Goal: Obtain resource: Download file/media

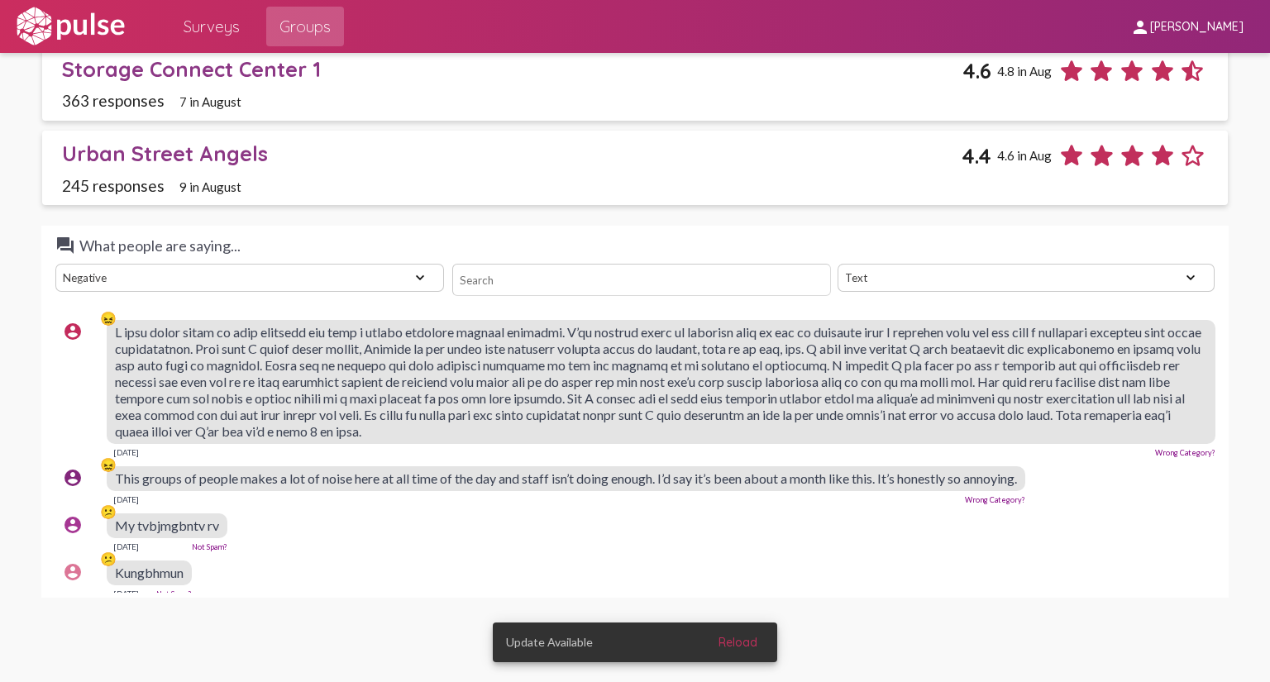
click at [411, 267] on select "View All Positive Neutral Negative Happy Meh Suggestions Angry Disgust Sadness …" at bounding box center [249, 278] width 389 height 28
click at [55, 264] on select "View All Positive Neutral Negative Happy Meh Suggestions Angry Disgust Sadness …" at bounding box center [249, 278] width 389 height 28
click at [416, 270] on select "View All Positive Neutral Negative Happy Meh Suggestions Angry Disgust Sadness …" at bounding box center [249, 278] width 389 height 28
select select "Angry"
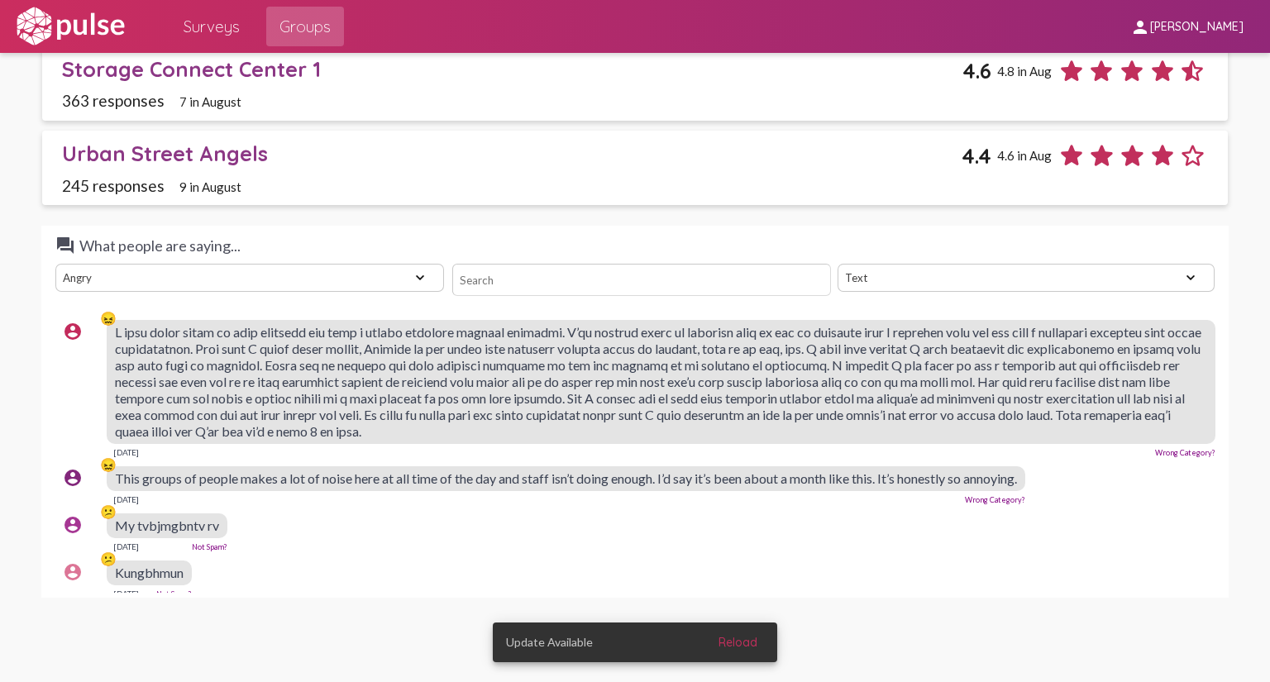
click at [55, 264] on select "View All Positive Neutral Negative Happy Meh Suggestions Angry Disgust Sadness …" at bounding box center [249, 278] width 389 height 28
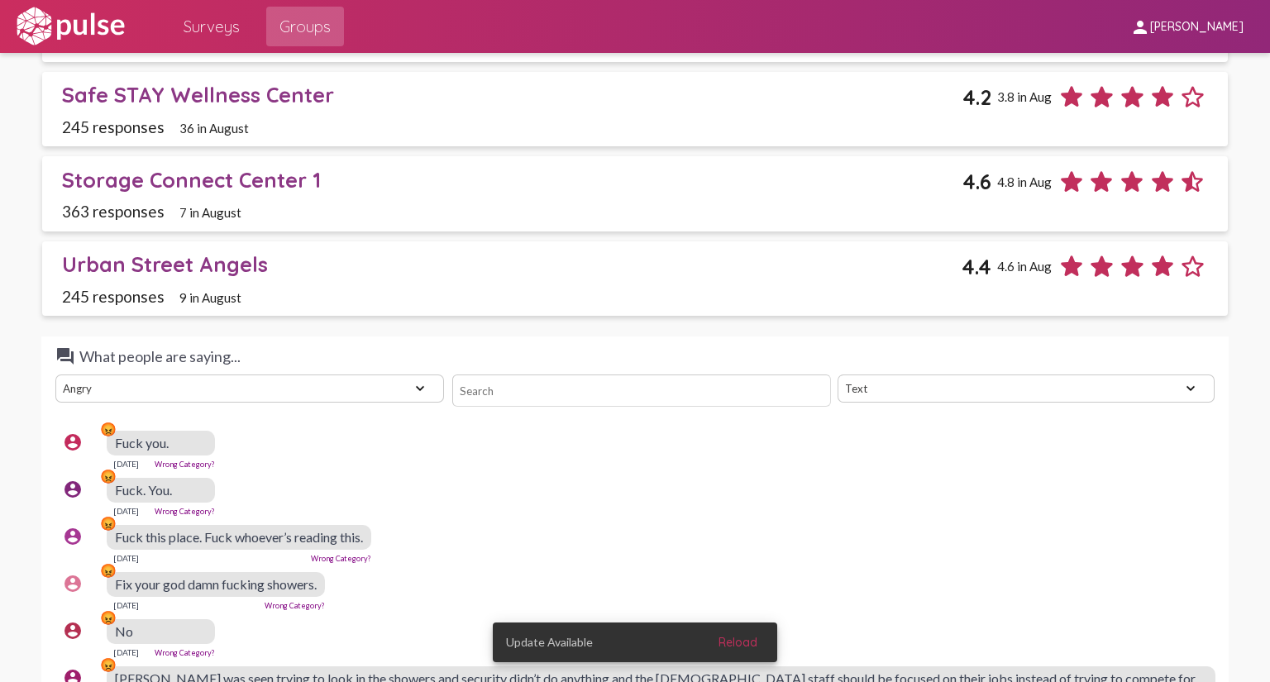
scroll to position [2429, 0]
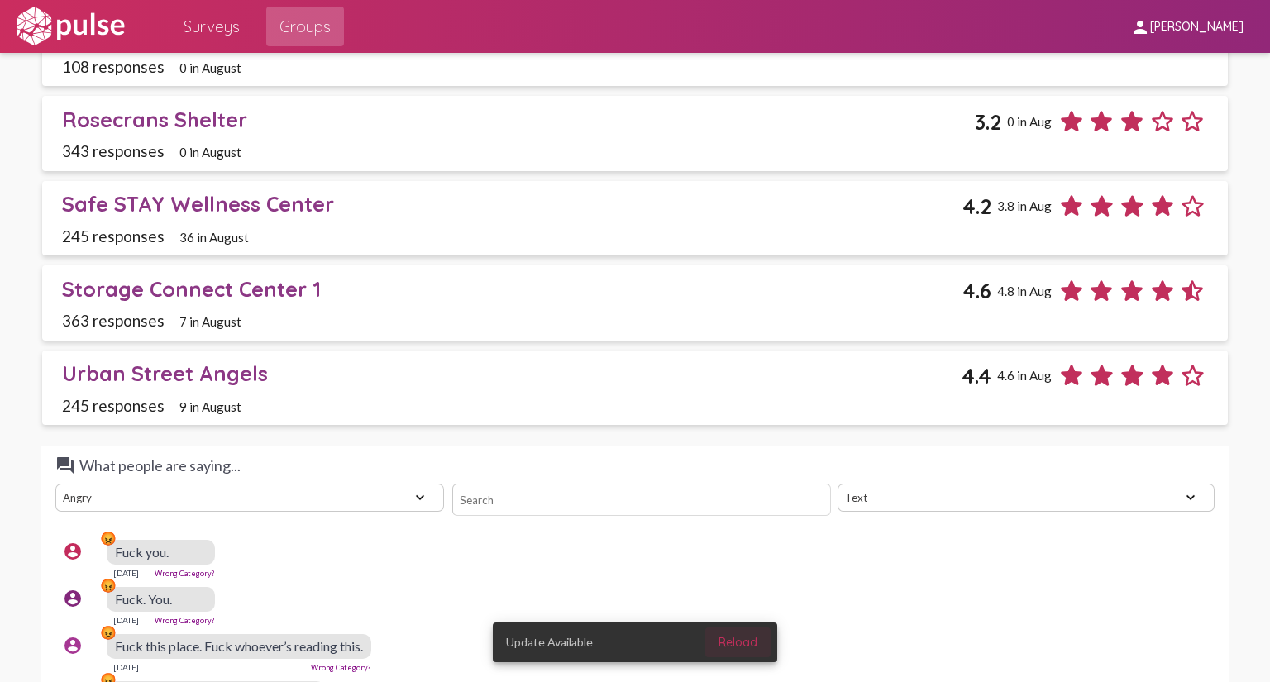
click at [736, 641] on span "Reload" at bounding box center [737, 642] width 39 height 15
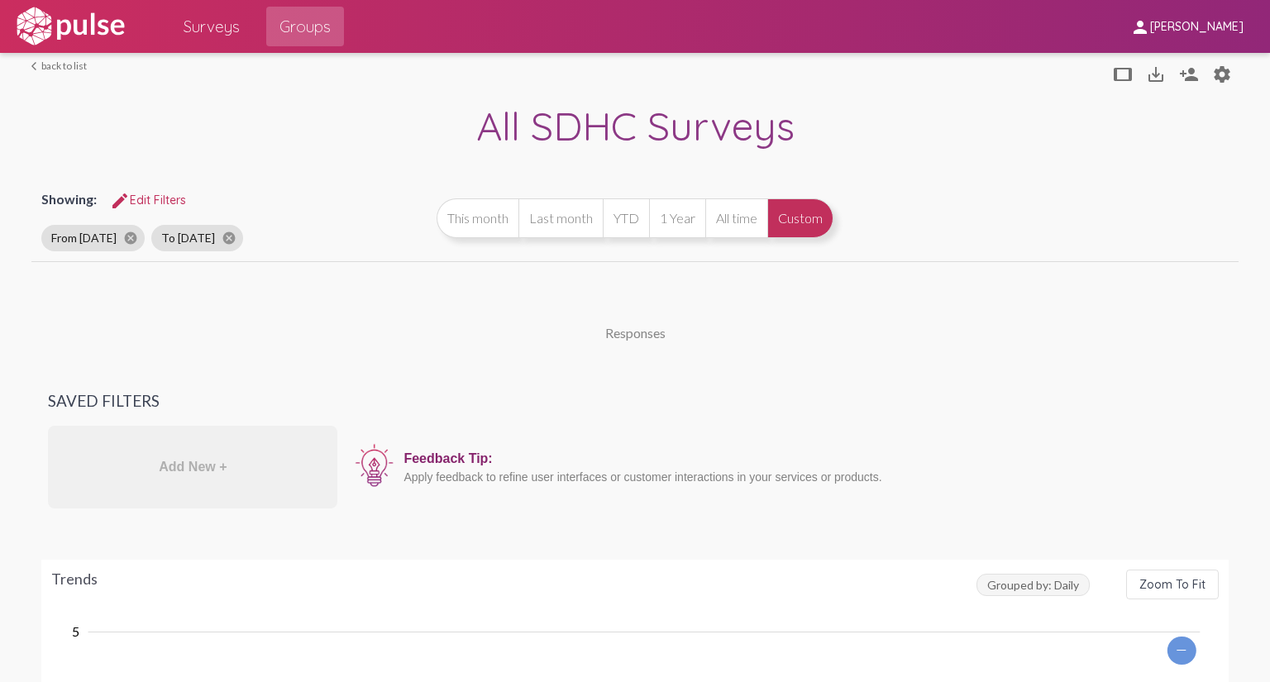
click at [799, 208] on button "Custom" at bounding box center [800, 218] width 66 height 40
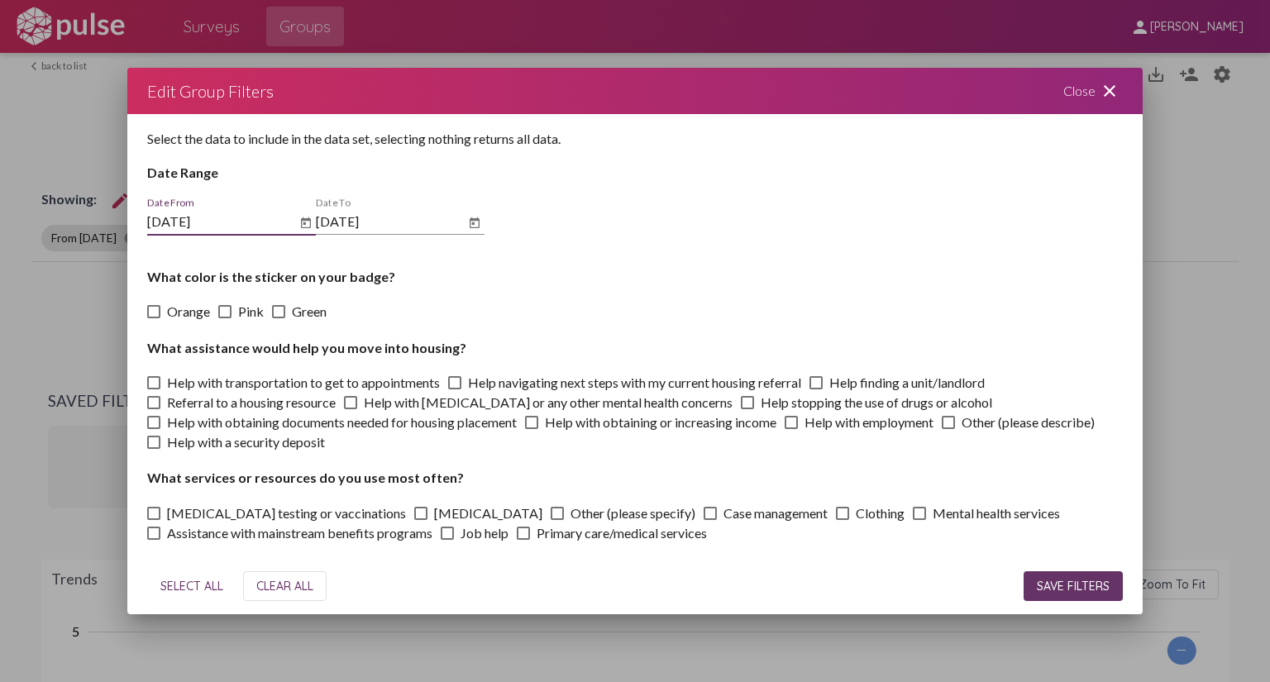
click at [1074, 592] on span "SAVE FILTERS" at bounding box center [1073, 586] width 73 height 15
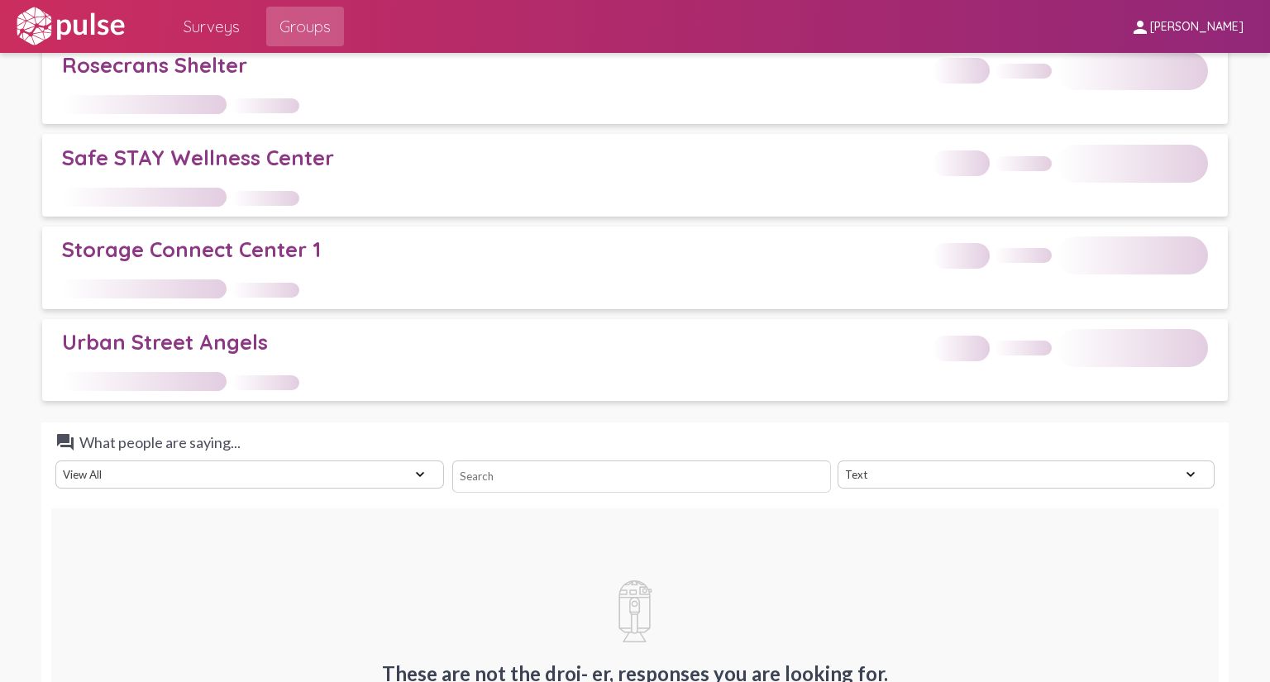
scroll to position [2397, 0]
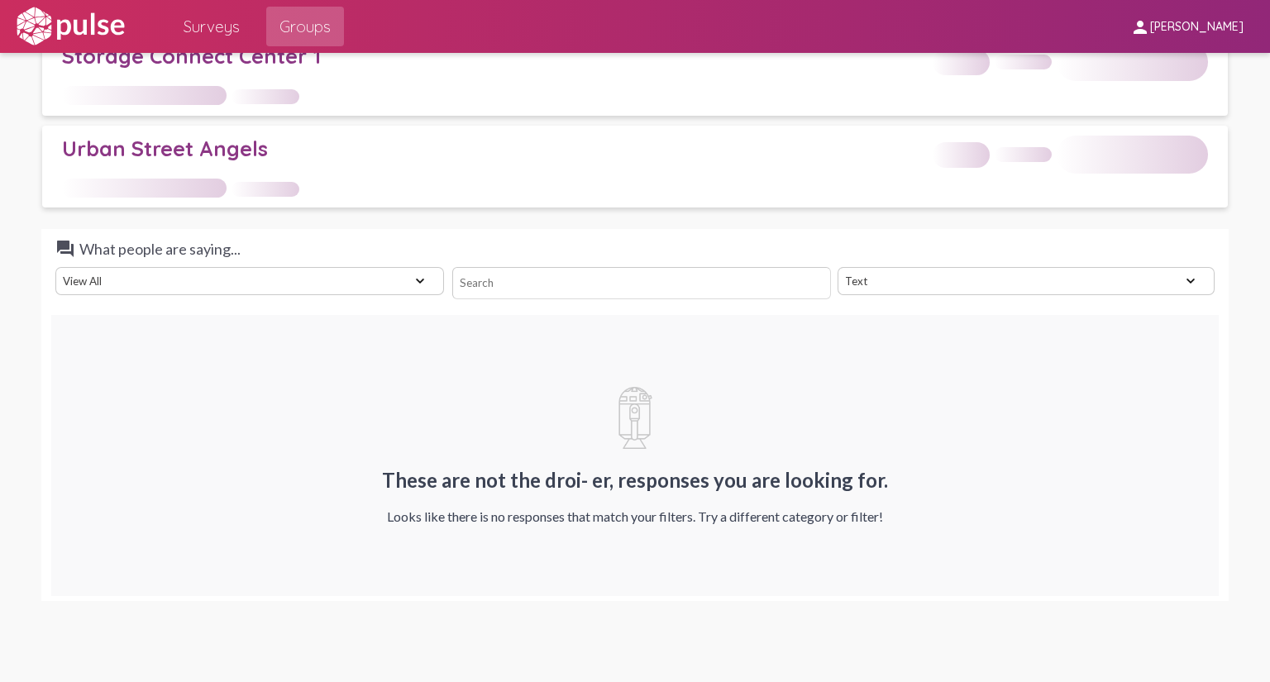
click at [403, 269] on select "View All Positive Neutral Negative Happy Meh Suggestions Angry Disgust Sadness …" at bounding box center [249, 281] width 389 height 28
click at [55, 267] on select "View All Positive Neutral Negative Happy Meh Suggestions Angry Disgust Sadness …" at bounding box center [249, 281] width 389 height 28
click at [737, 351] on div "These are not the droi- er, responses you are looking for. Looks like there is …" at bounding box center [634, 455] width 1166 height 281
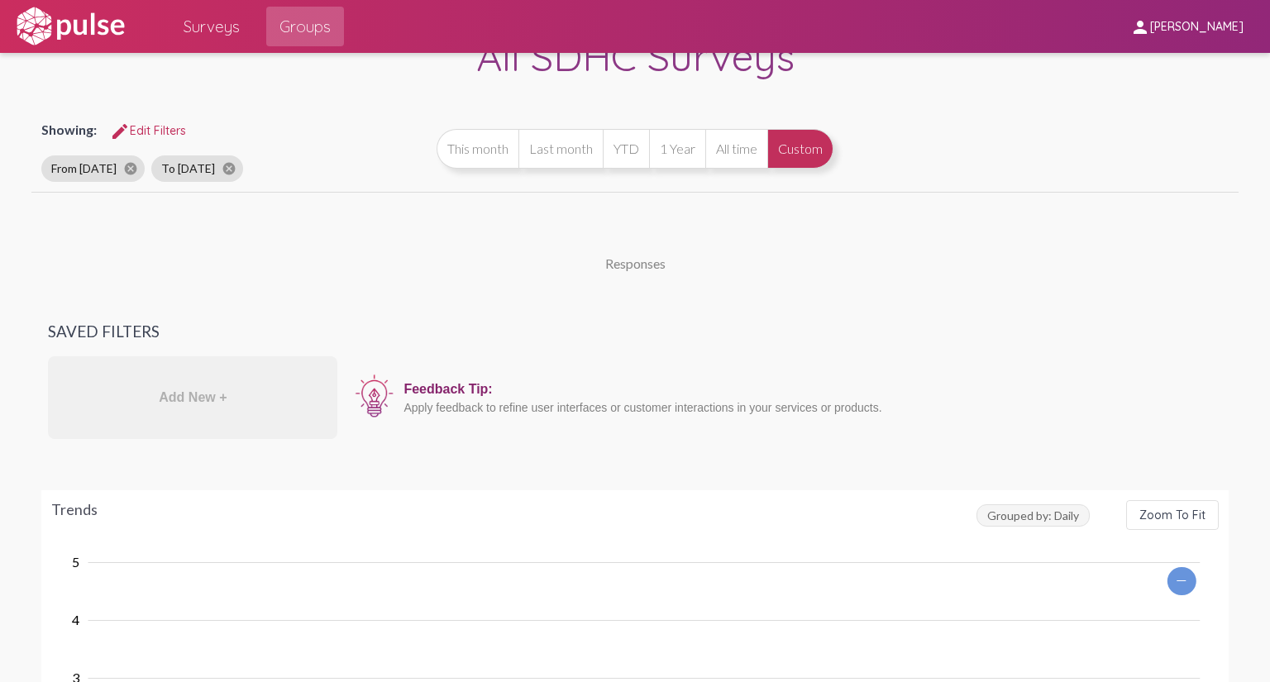
scroll to position [0, 0]
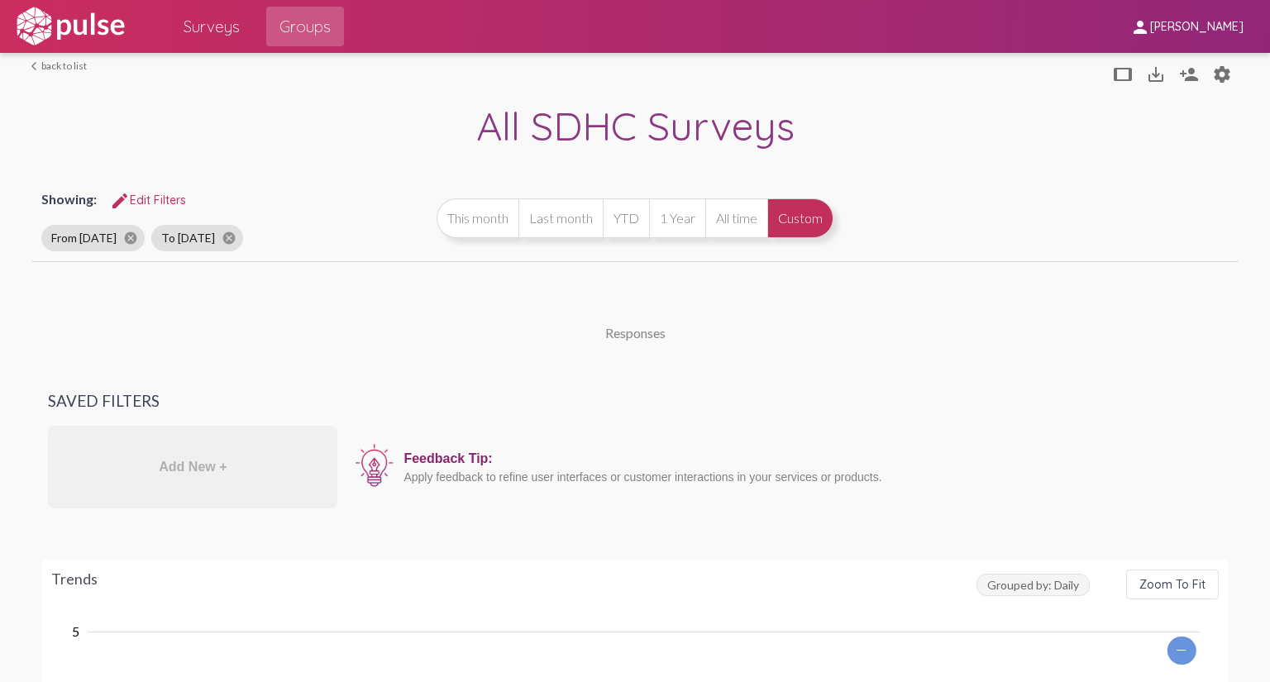
click at [794, 222] on button "Custom" at bounding box center [800, 218] width 66 height 40
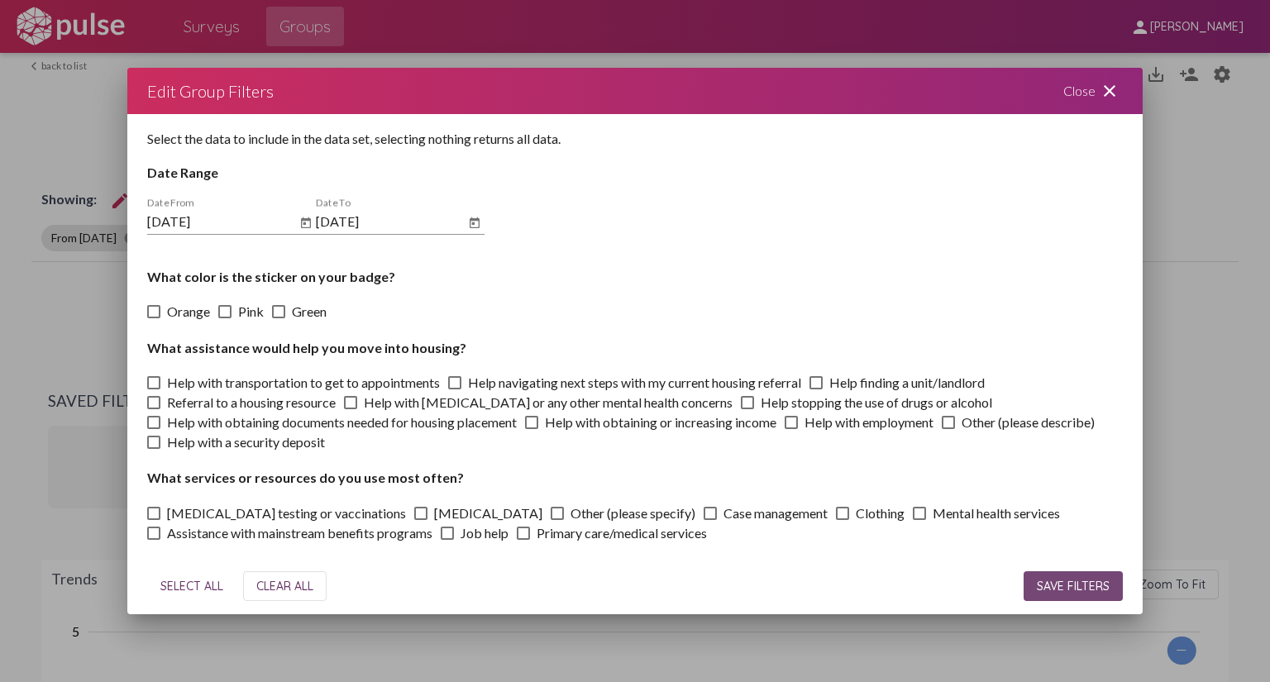
click at [1076, 588] on span "SAVE FILTERS" at bounding box center [1073, 586] width 73 height 15
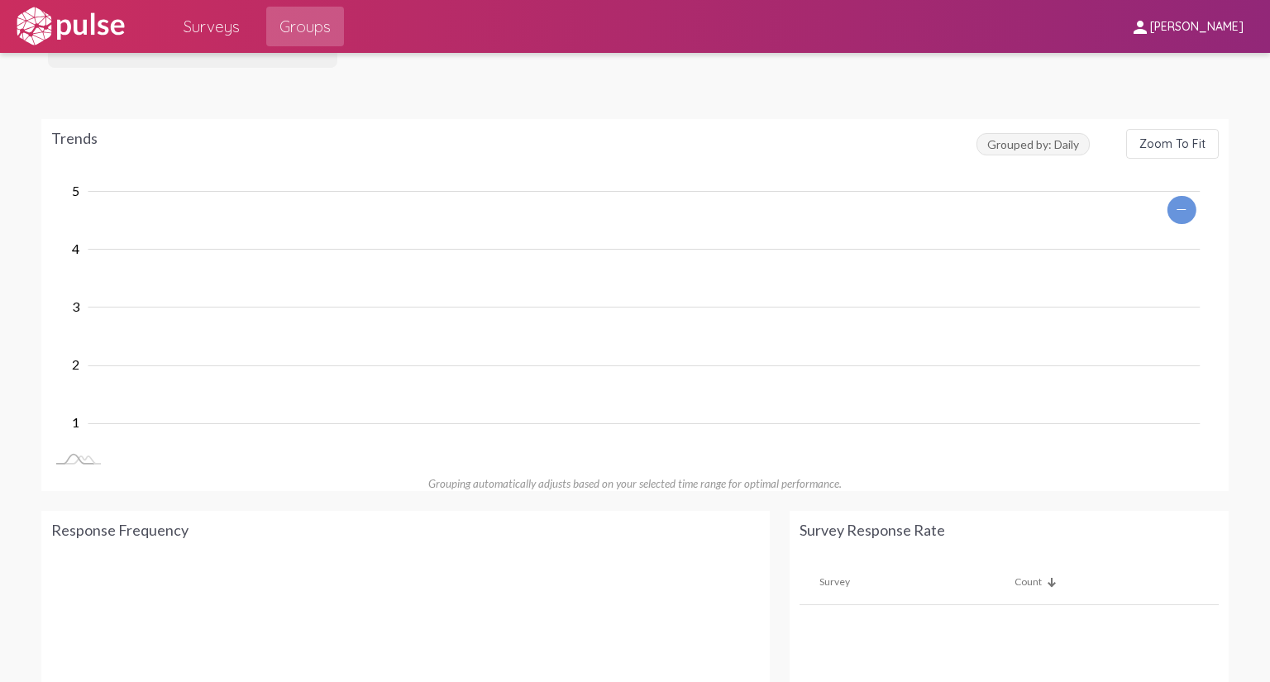
scroll to position [551, 0]
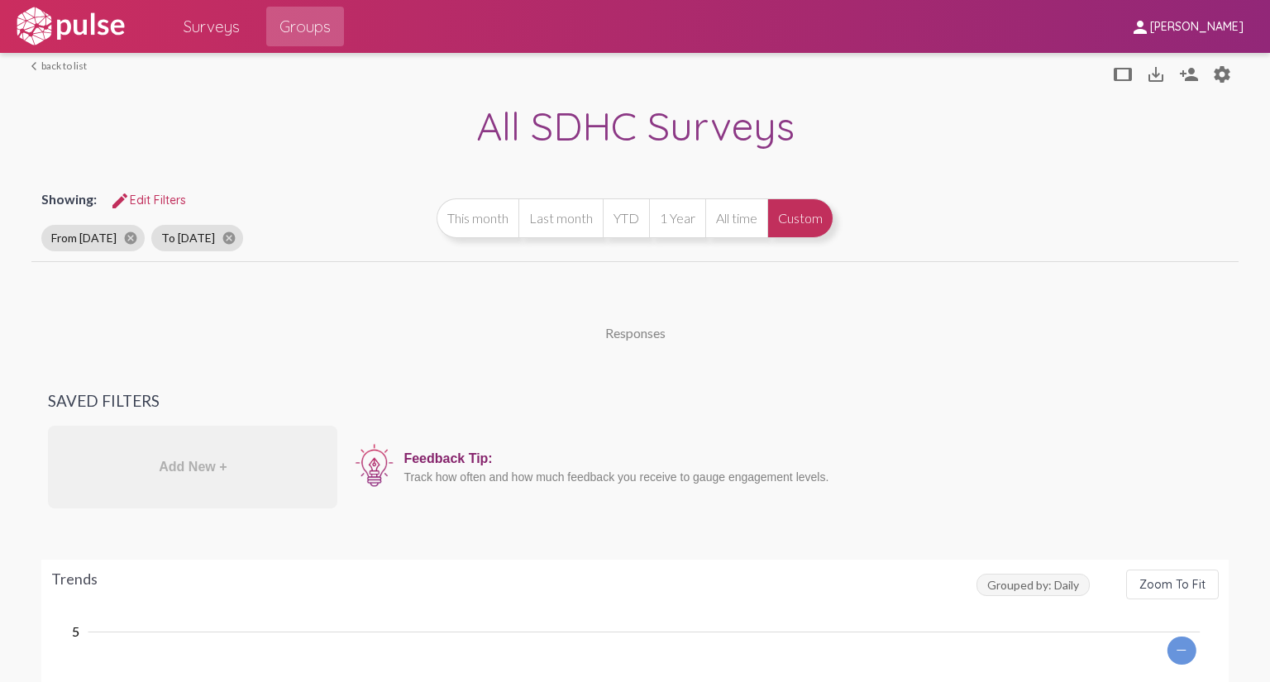
click at [305, 26] on span "Groups" at bounding box center [304, 27] width 51 height 30
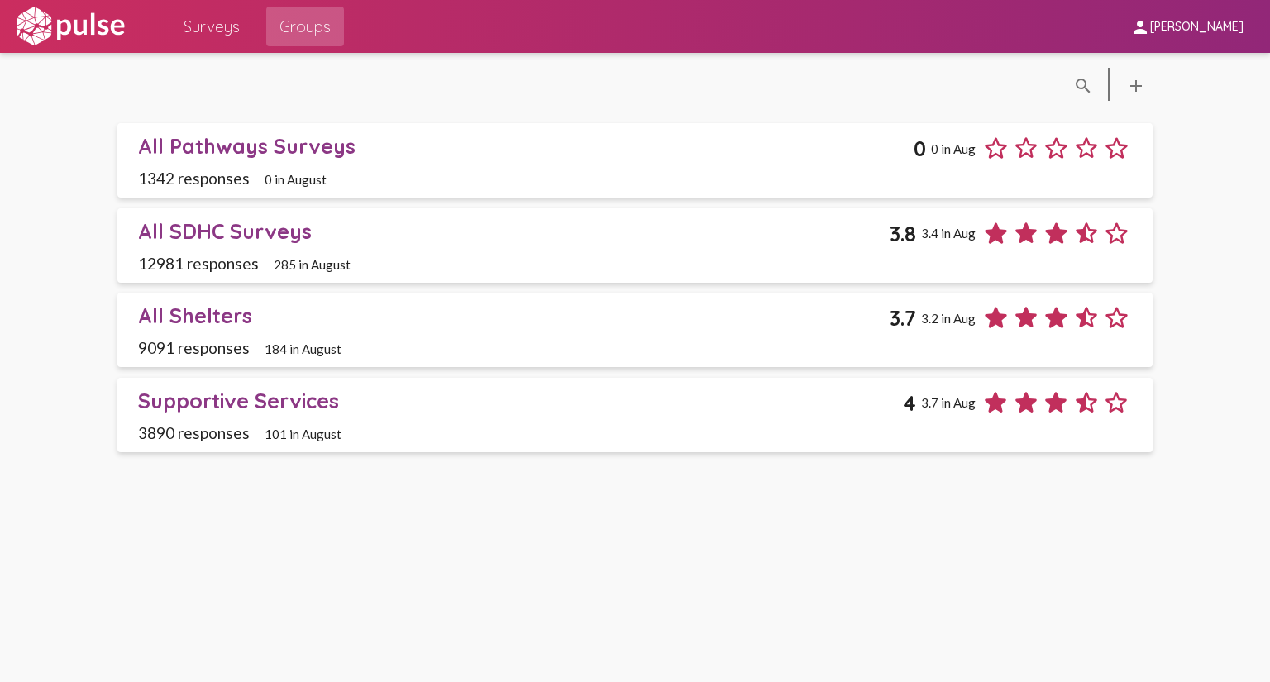
click at [231, 315] on div "All Shelters" at bounding box center [513, 316] width 751 height 26
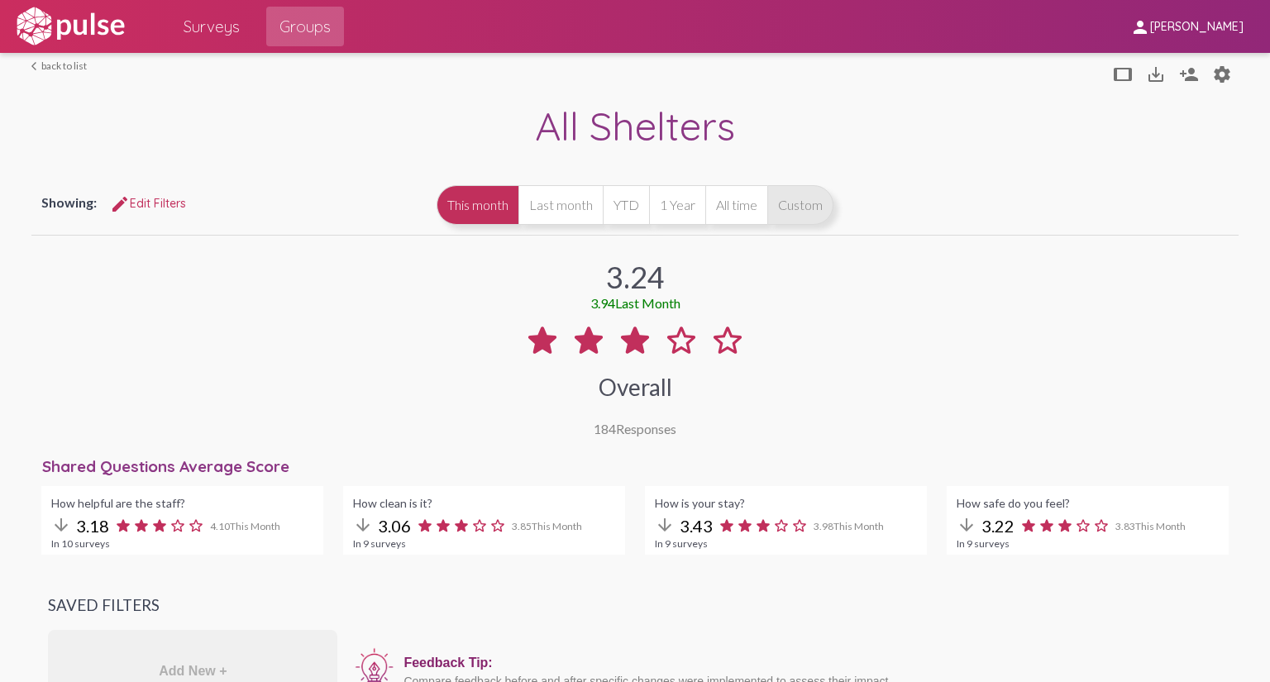
click at [803, 206] on button "Custom" at bounding box center [800, 205] width 66 height 40
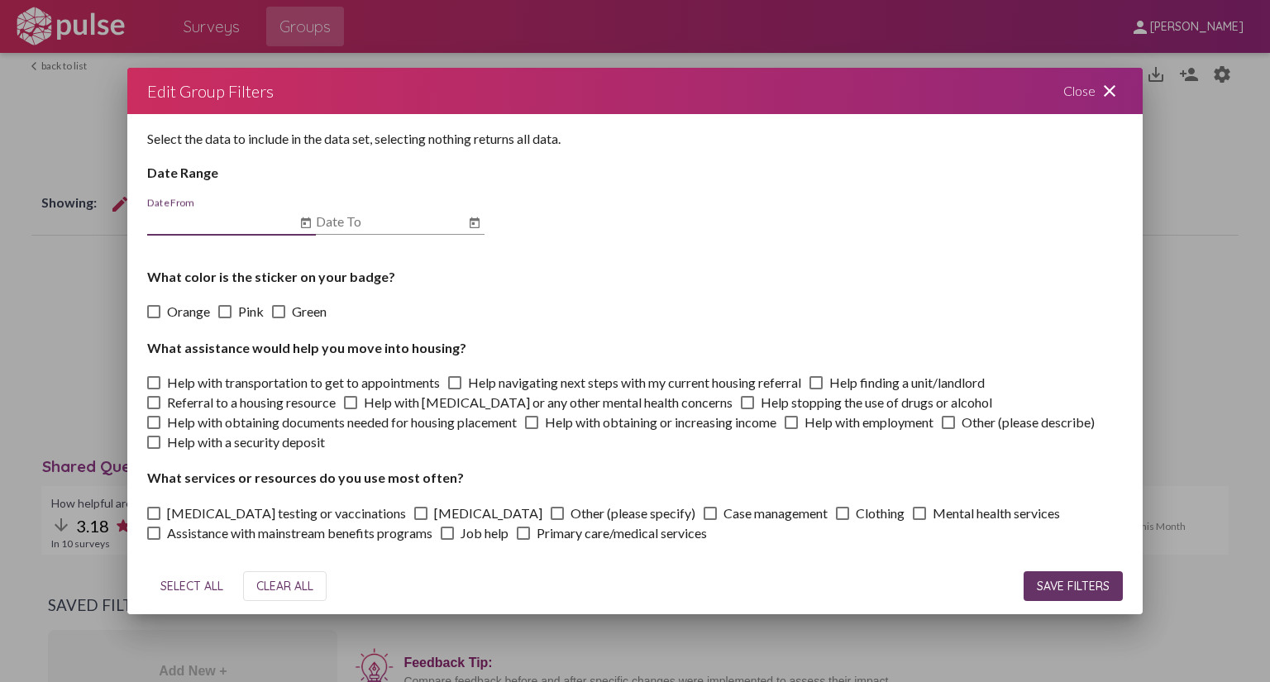
click at [205, 218] on input "Date From" at bounding box center [221, 221] width 149 height 15
click at [305, 222] on icon "Open calendar" at bounding box center [305, 223] width 13 height 20
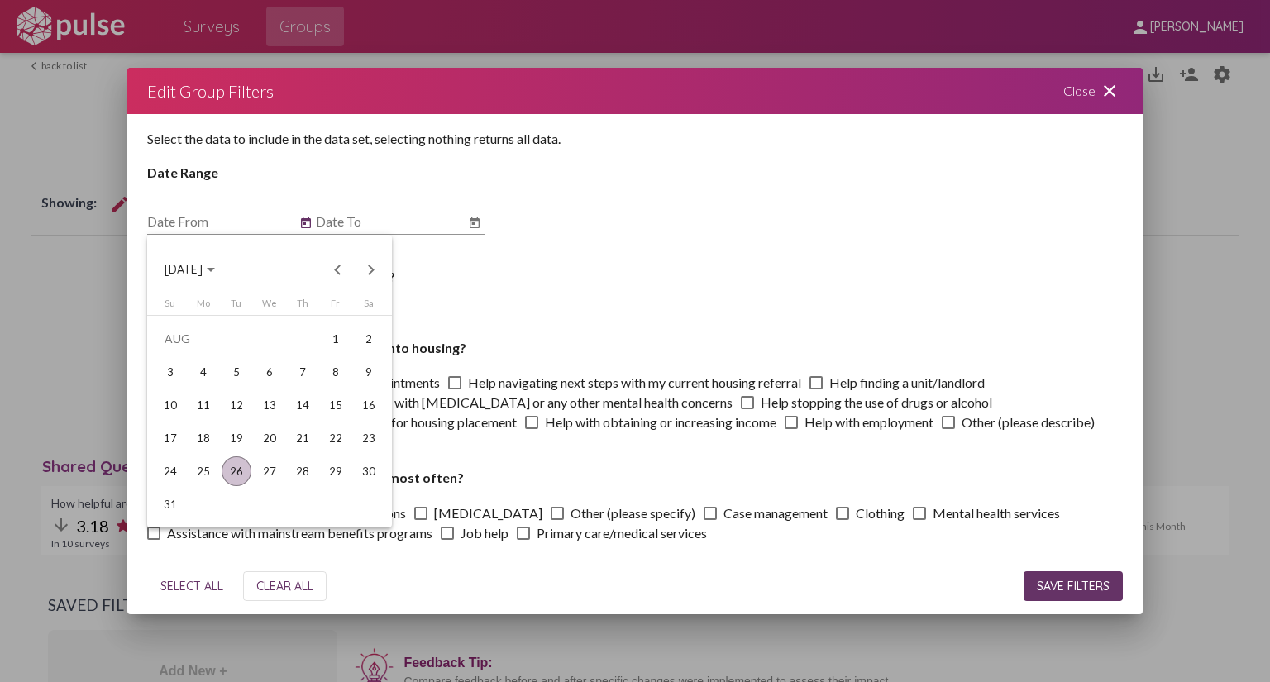
click at [215, 270] on div "Choose month and year" at bounding box center [211, 270] width 8 height 4
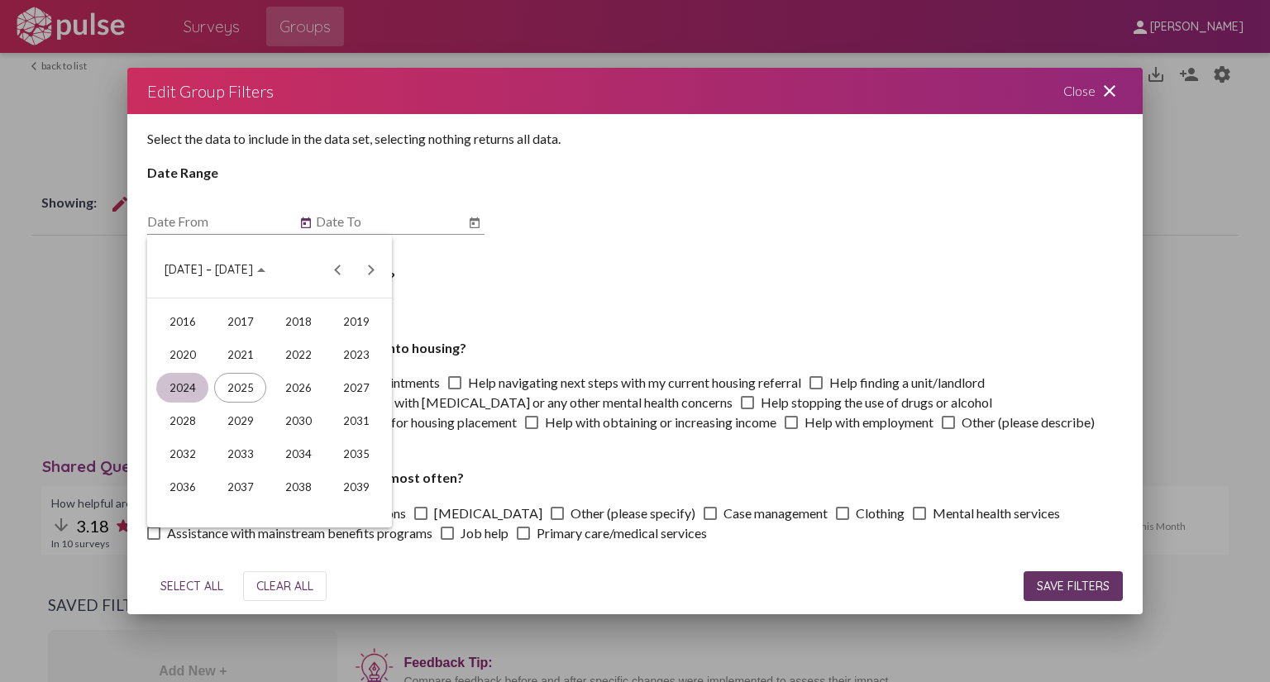
click at [181, 384] on div "2024" at bounding box center [182, 388] width 52 height 30
click at [358, 385] on div "AUG" at bounding box center [356, 388] width 52 height 30
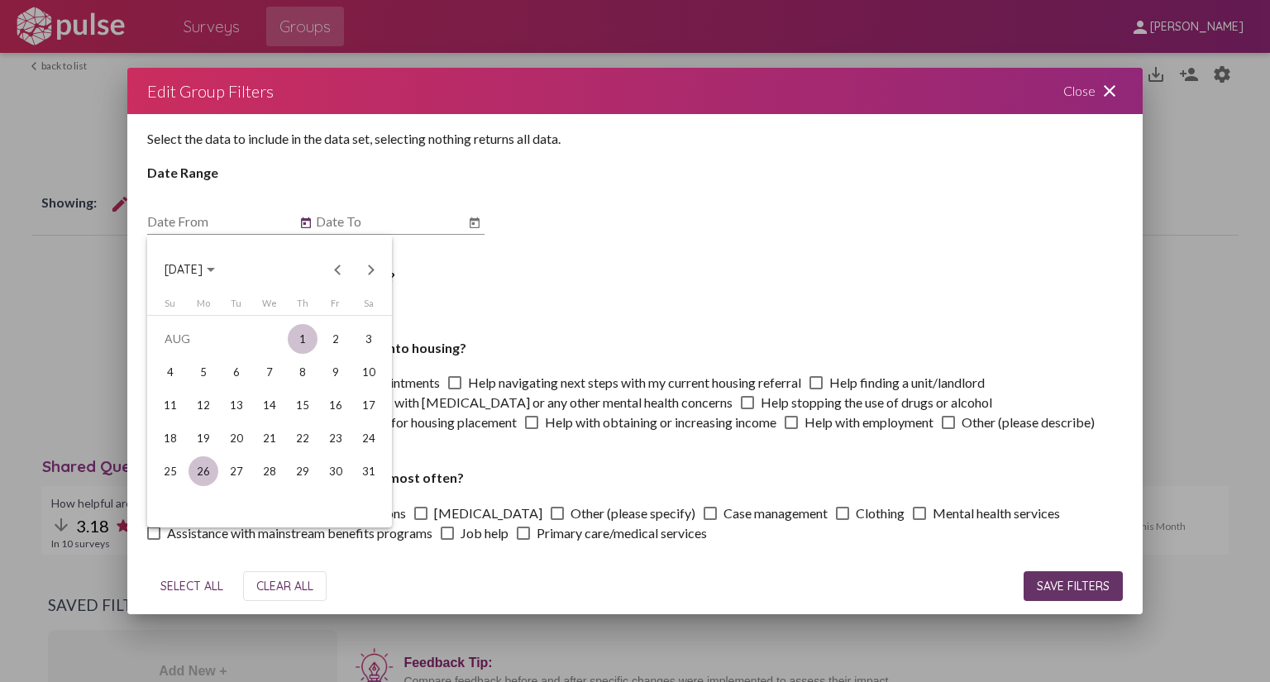
click at [299, 336] on div "1" at bounding box center [303, 339] width 30 height 30
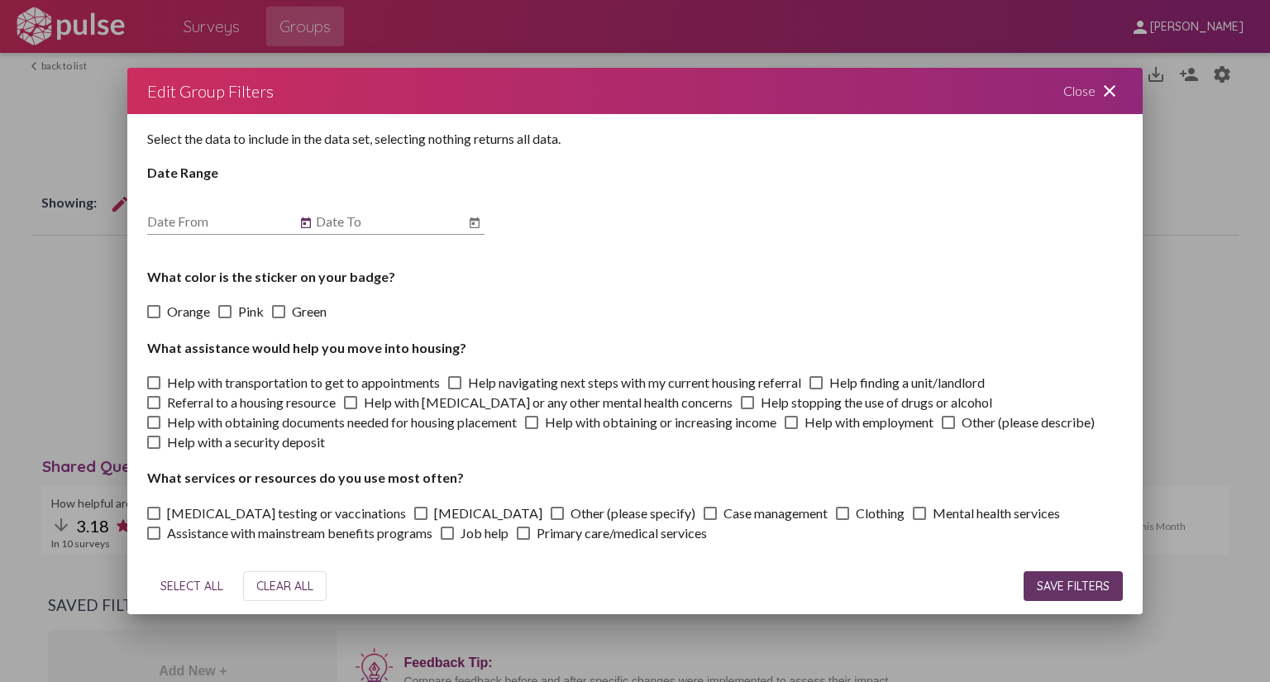
type input "[DATE]"
click at [475, 224] on icon "Open calendar" at bounding box center [474, 223] width 13 height 20
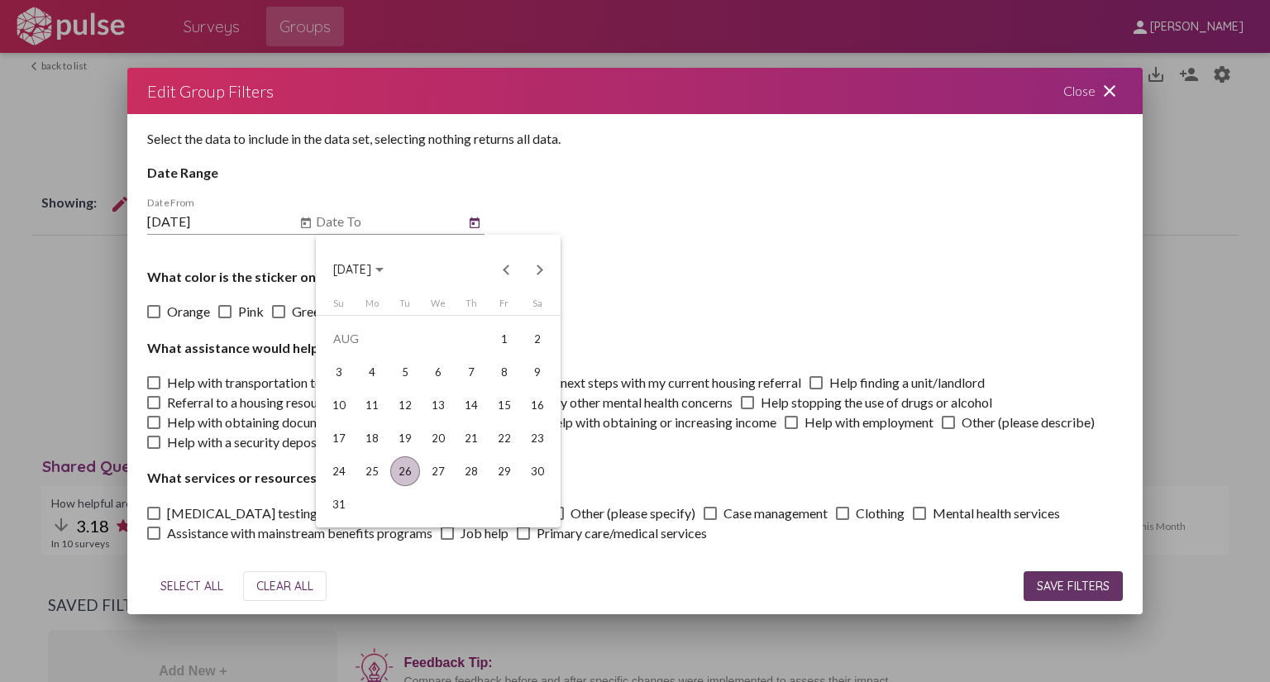
click at [400, 471] on div "26" at bounding box center [405, 471] width 30 height 30
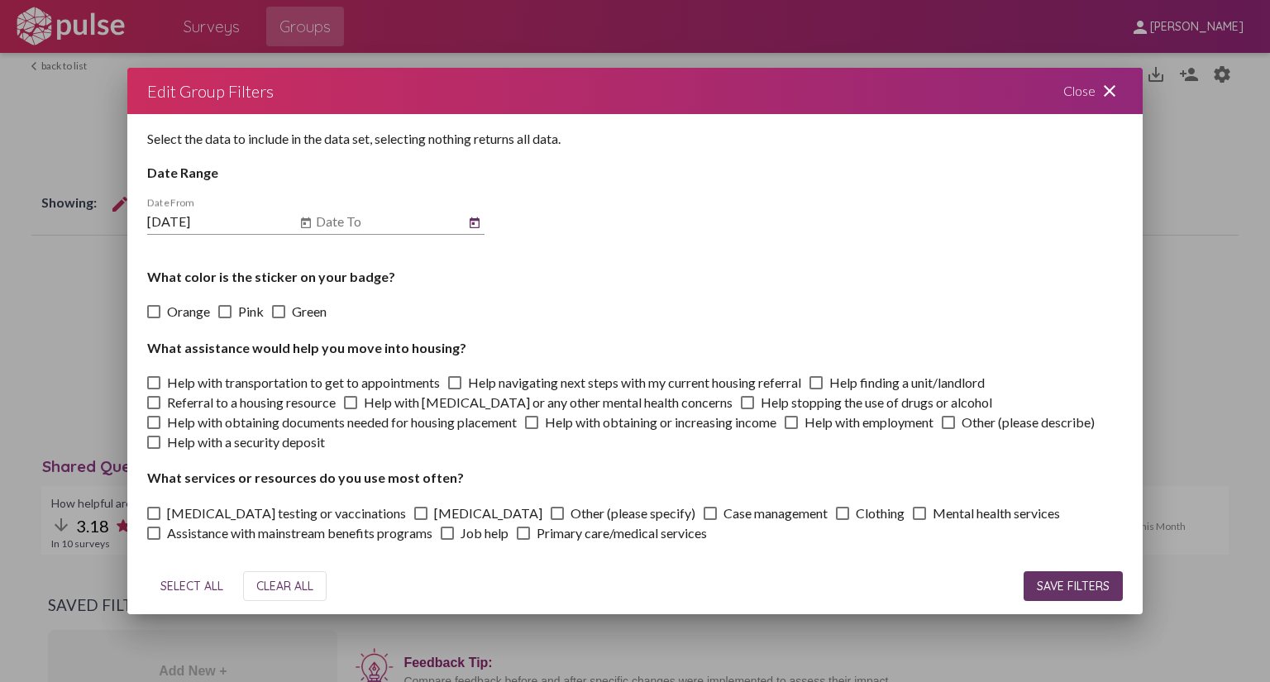
type input "[DATE]"
click at [1059, 584] on span "SAVE FILTERS" at bounding box center [1073, 586] width 73 height 15
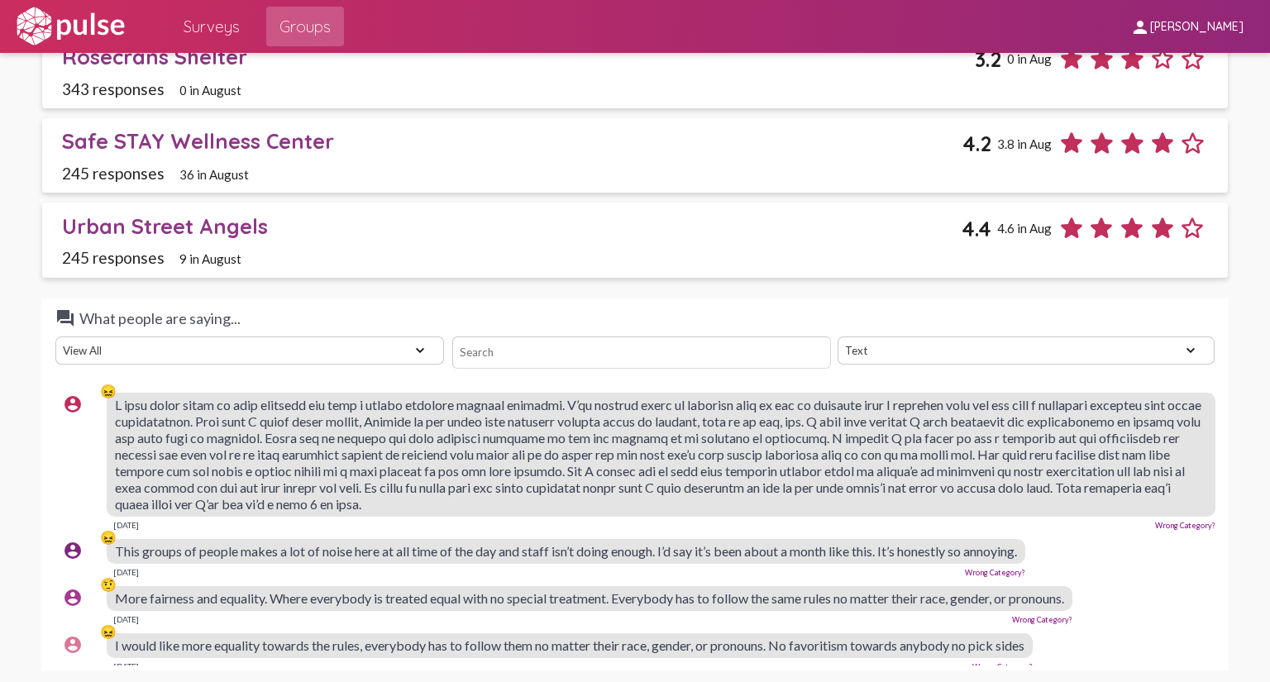
click at [417, 342] on select "View All Positive Neutral Negative Happy Meh Suggestions Angry Disgust Sadness …" at bounding box center [249, 350] width 389 height 28
click at [55, 336] on select "View All Positive Neutral Negative Happy Meh Suggestions Angry Disgust Sadness …" at bounding box center [249, 350] width 389 height 28
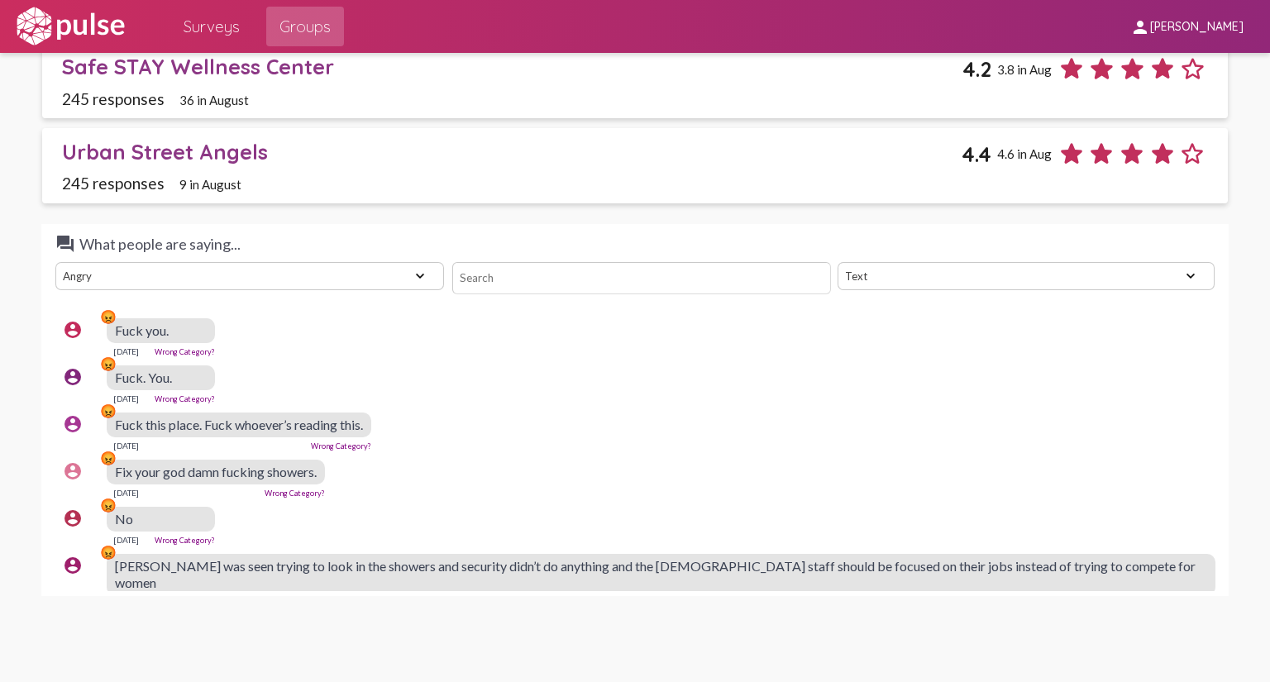
click at [416, 268] on select "View All Positive Neutral Negative Happy Meh Suggestions Angry Disgust Sadness …" at bounding box center [249, 276] width 389 height 28
select select "All"
click at [55, 262] on select "View All Positive Neutral Negative Happy Meh Suggestions Angry Disgust Sadness …" at bounding box center [249, 276] width 389 height 28
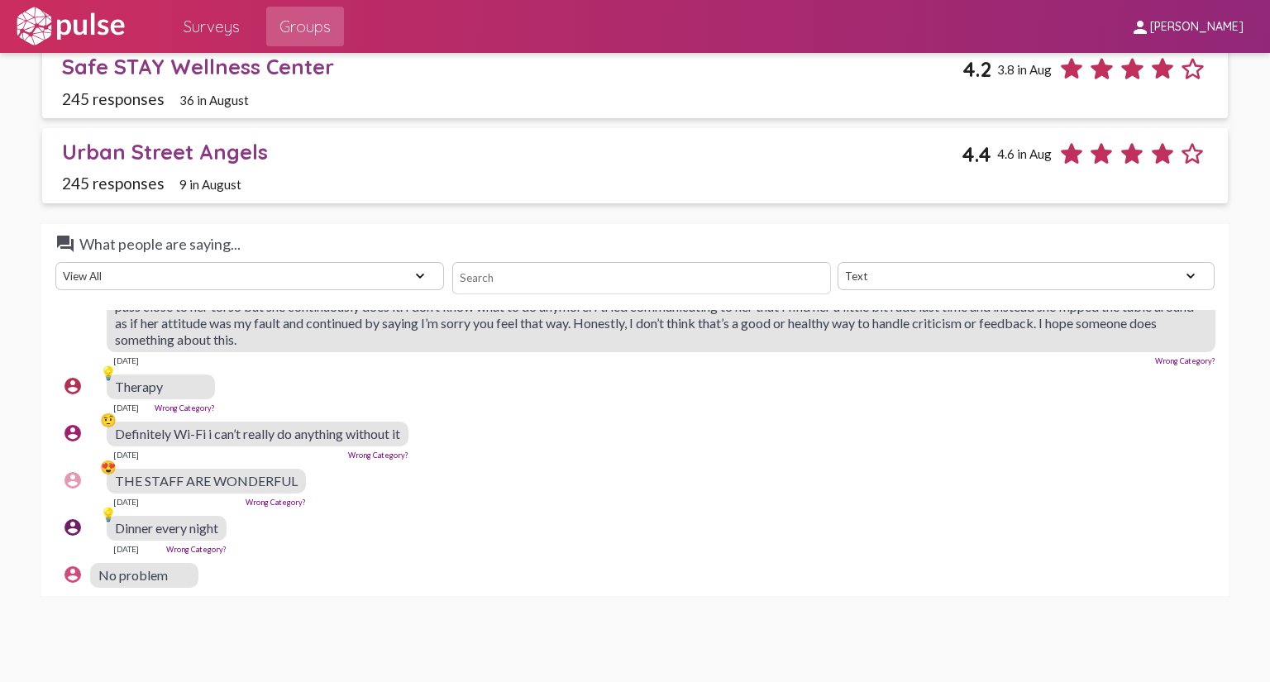
scroll to position [2204, 0]
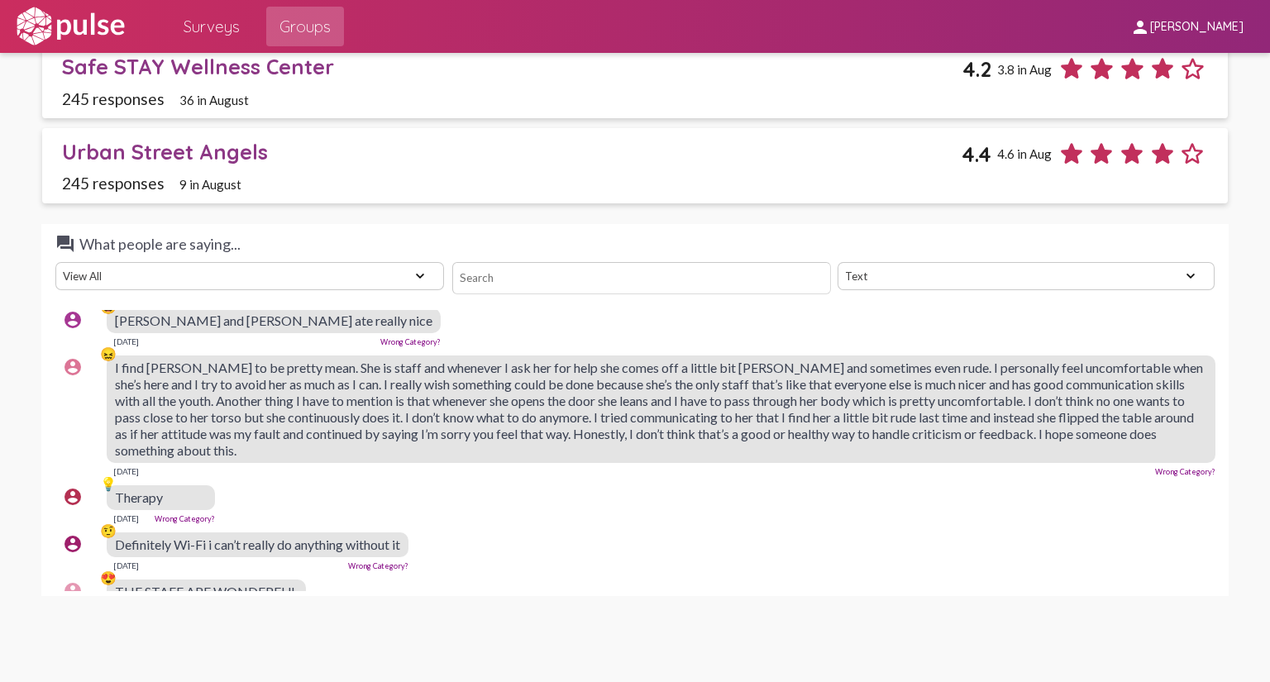
click at [1052, 353] on div "account_circle 😀 [PERSON_NAME] and [PERSON_NAME] ate really nice [DATE] Wrong C…" at bounding box center [638, 327] width 1166 height 53
click at [999, 484] on div "account_circle 😖 I find [PERSON_NAME] to be pretty mean. She is staff and whene…" at bounding box center [638, 416] width 1166 height 136
click at [809, 354] on div "account_circle 😀 [PERSON_NAME] and [PERSON_NAME] ate really nice [DATE] Wrong C…" at bounding box center [638, 327] width 1166 height 53
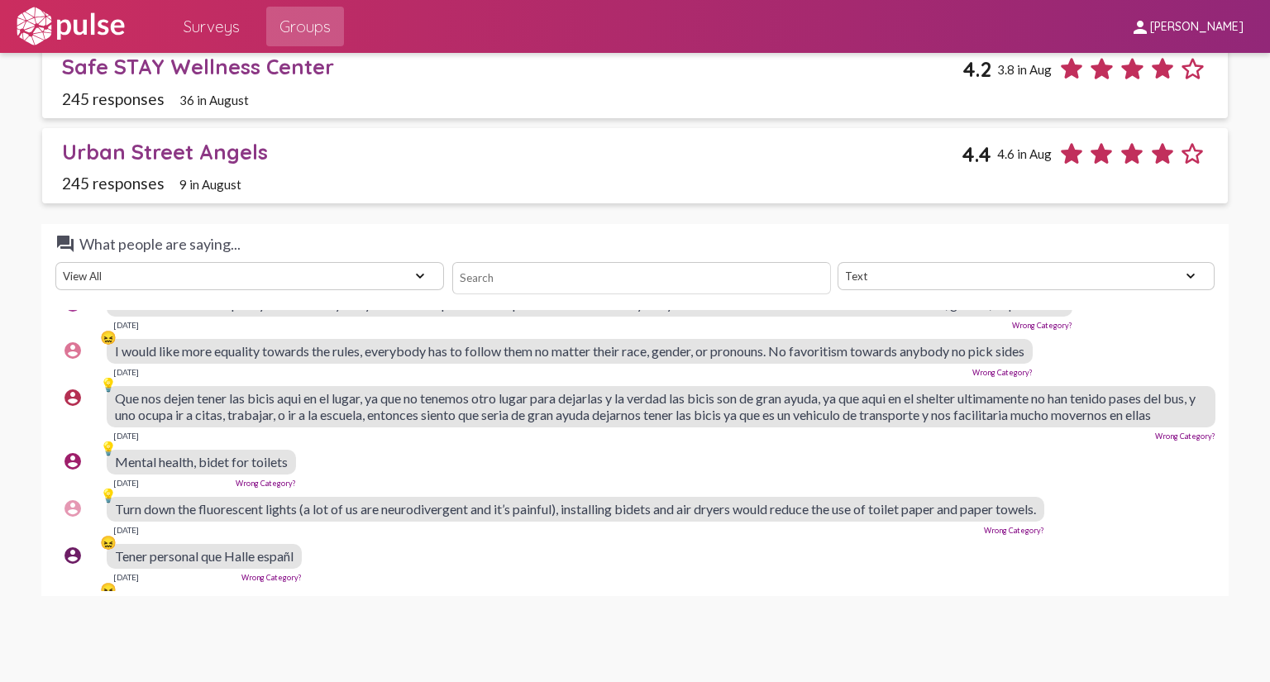
scroll to position [0, 0]
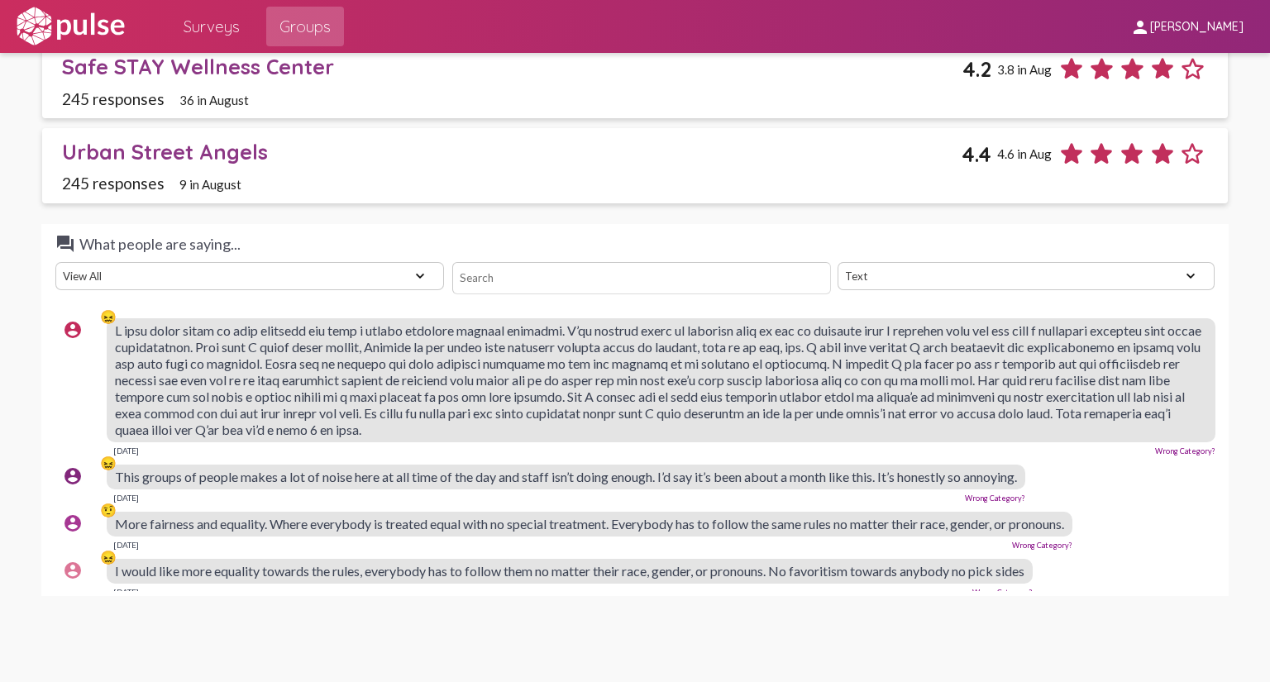
click at [1025, 470] on div "This groups of people makes a lot of noise here at all time of the day and staf…" at bounding box center [566, 477] width 918 height 25
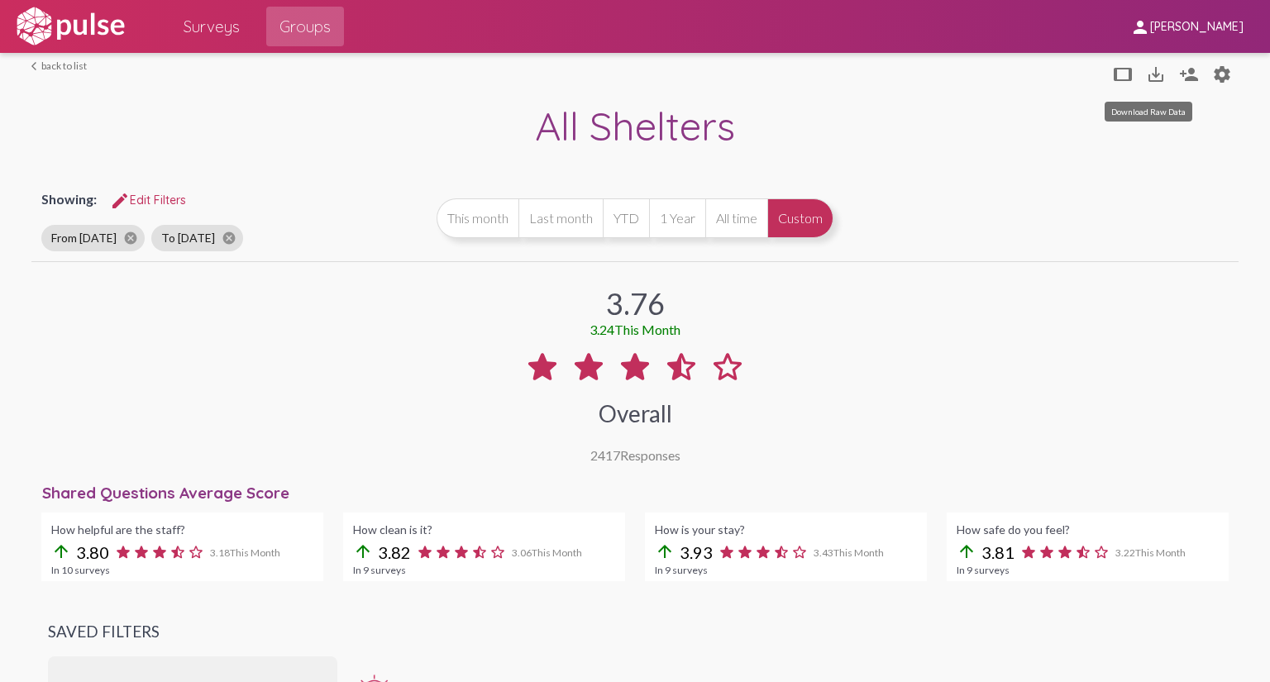
click at [1146, 79] on mat-icon "save_alt" at bounding box center [1156, 74] width 20 height 20
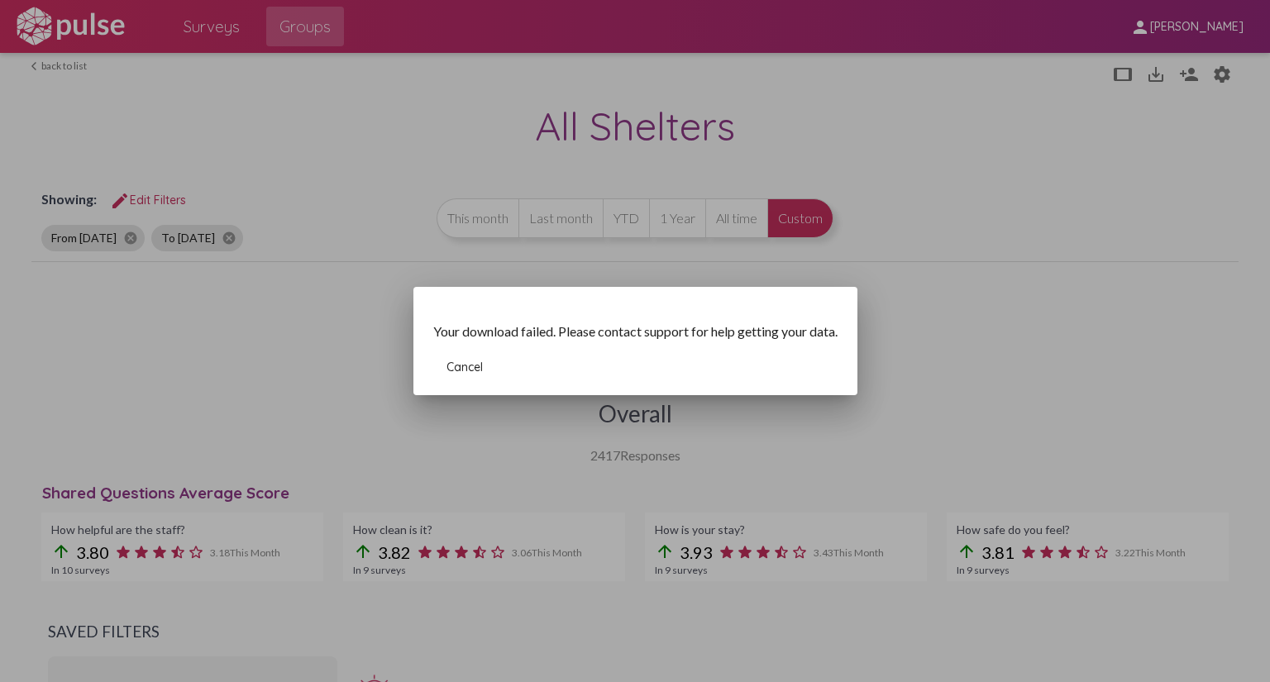
click at [465, 370] on span "Cancel" at bounding box center [464, 367] width 36 height 15
